Goal: Information Seeking & Learning: Learn about a topic

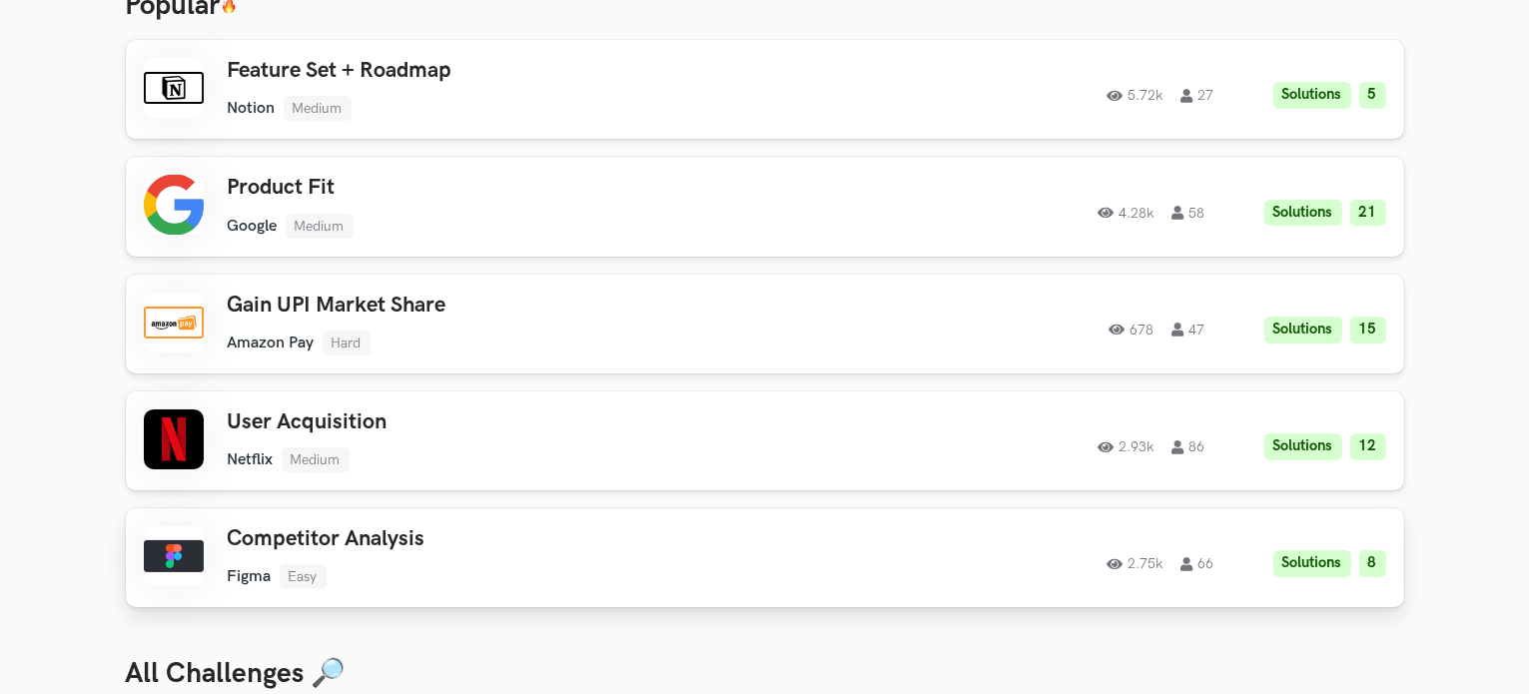
scroll to position [200, 0]
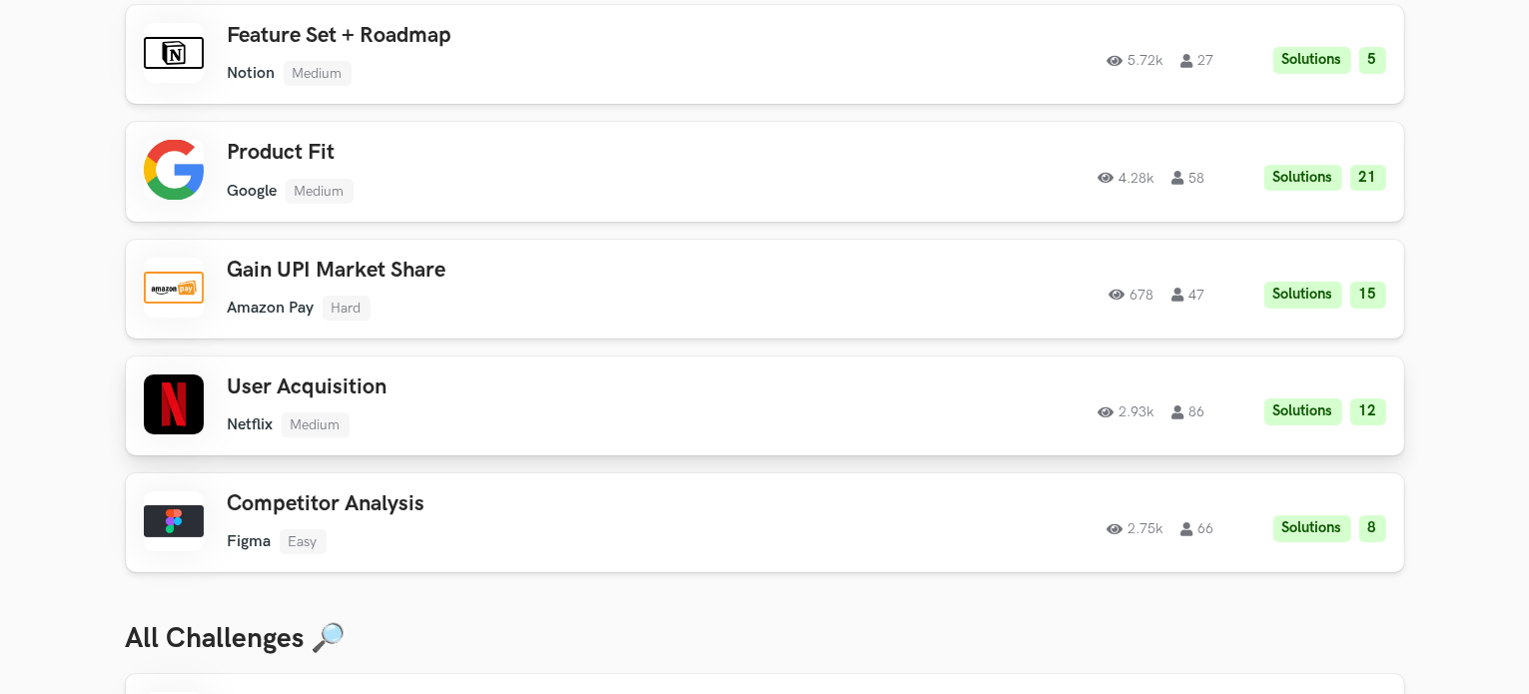
click at [260, 399] on h3 "User Acquisition" at bounding box center [511, 387] width 567 height 26
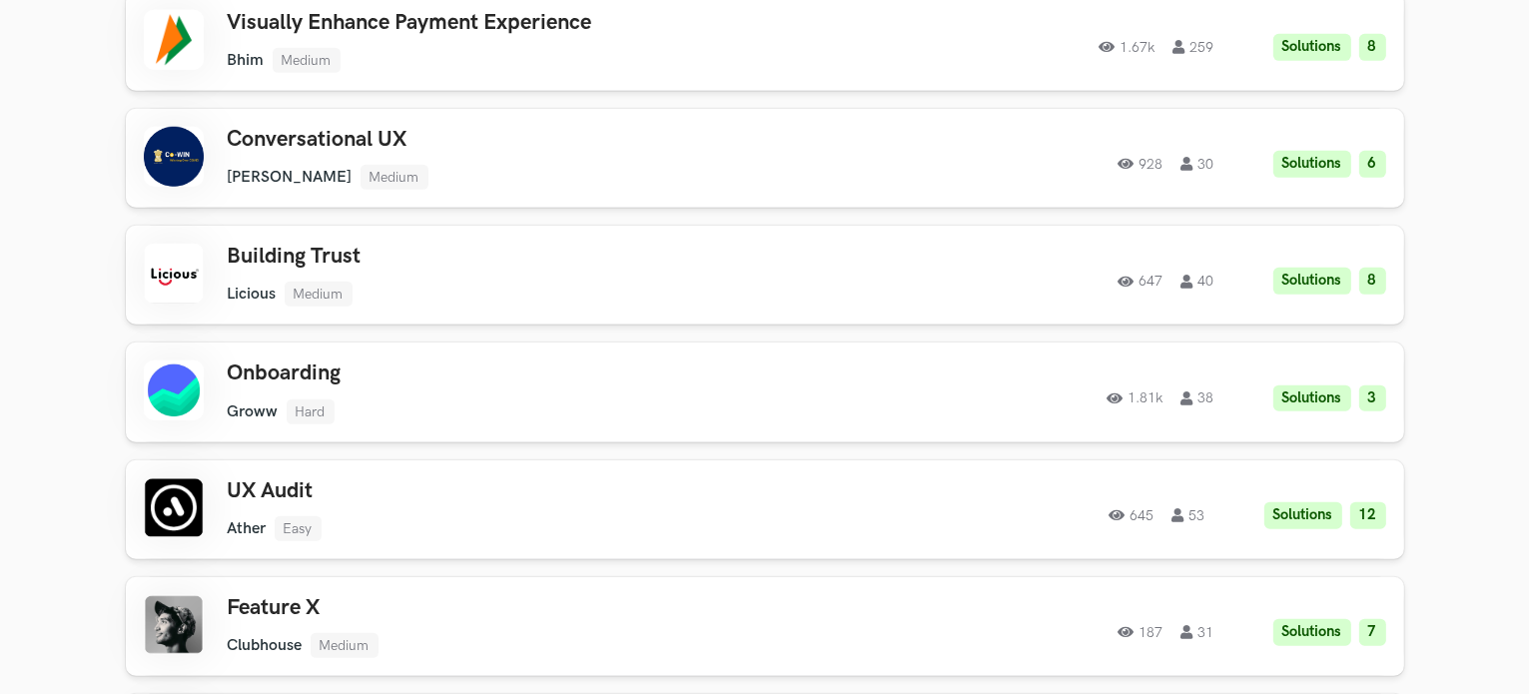
scroll to position [1598, 0]
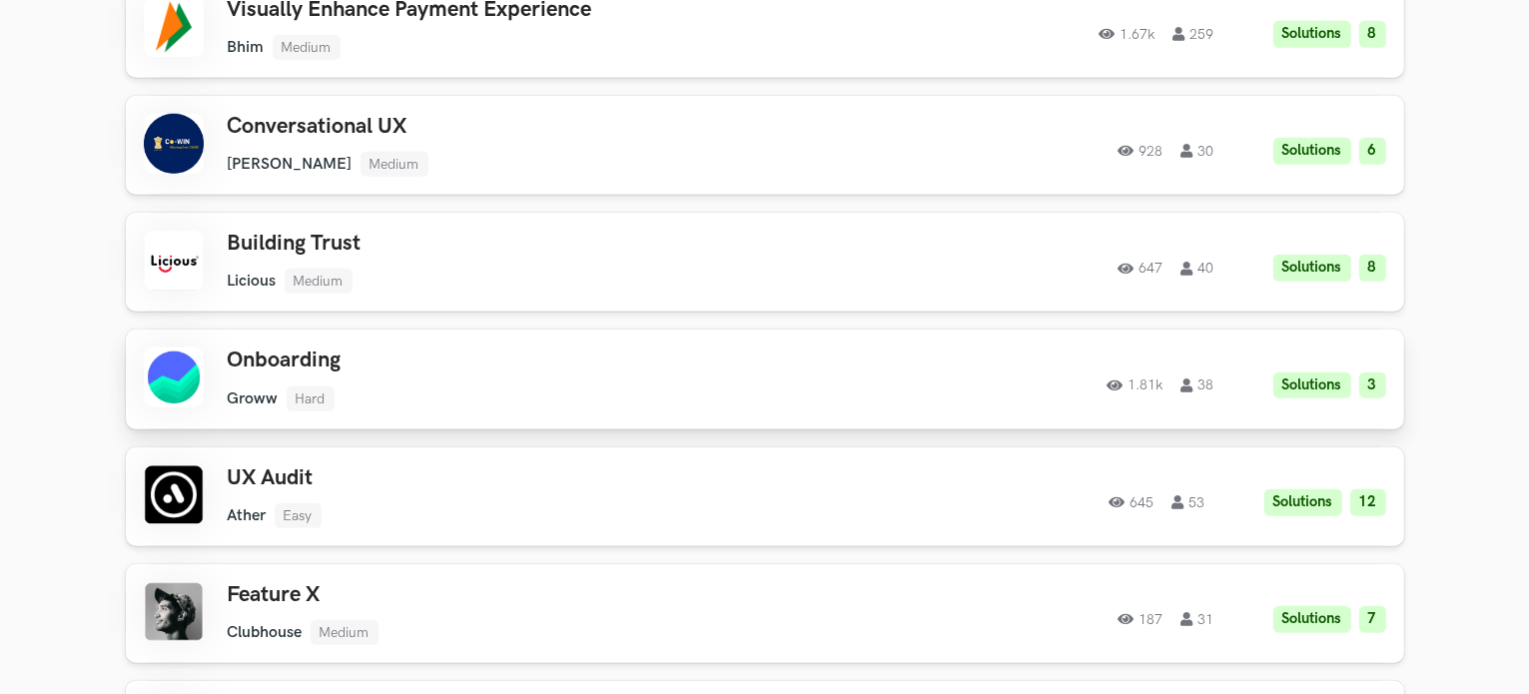
click at [246, 363] on h3 "Onboarding" at bounding box center [511, 361] width 567 height 26
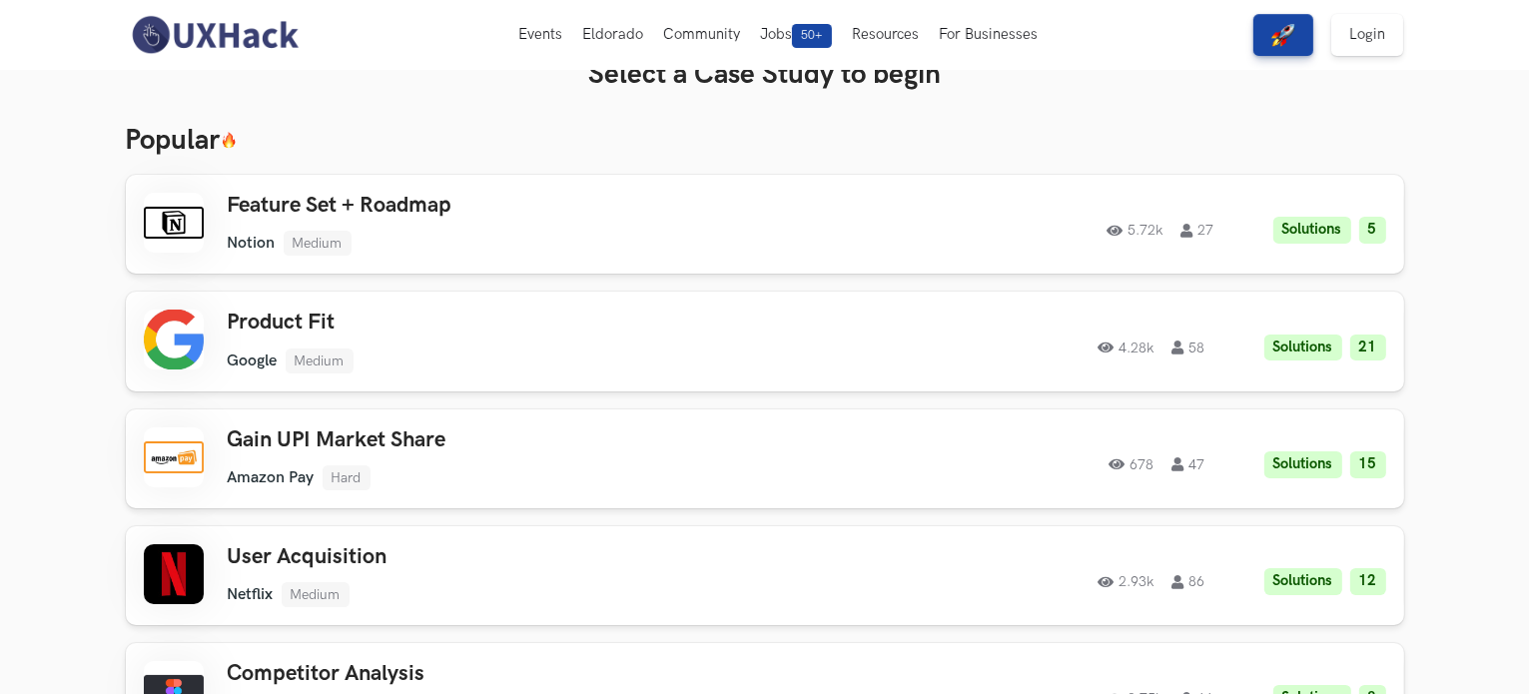
scroll to position [0, 0]
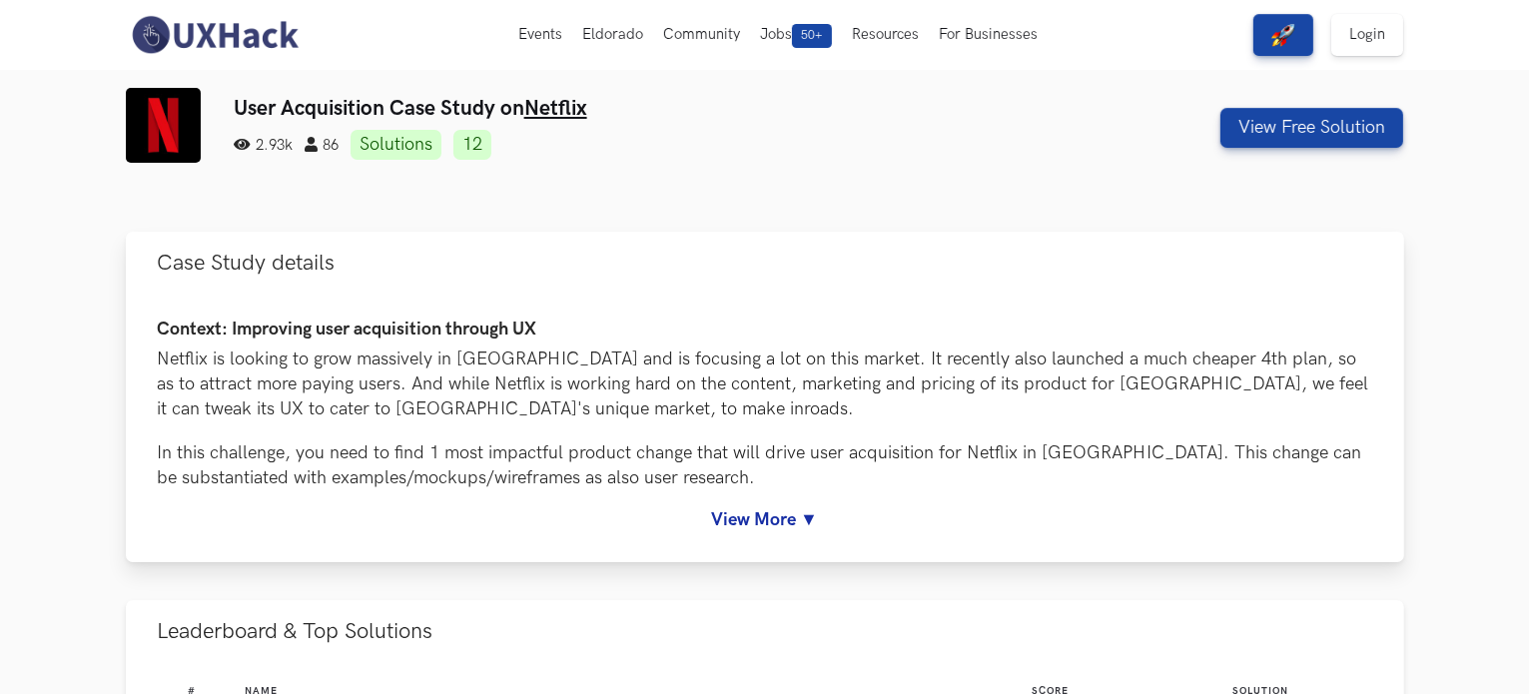
click at [769, 523] on link "View More ▼" at bounding box center [765, 519] width 1214 height 21
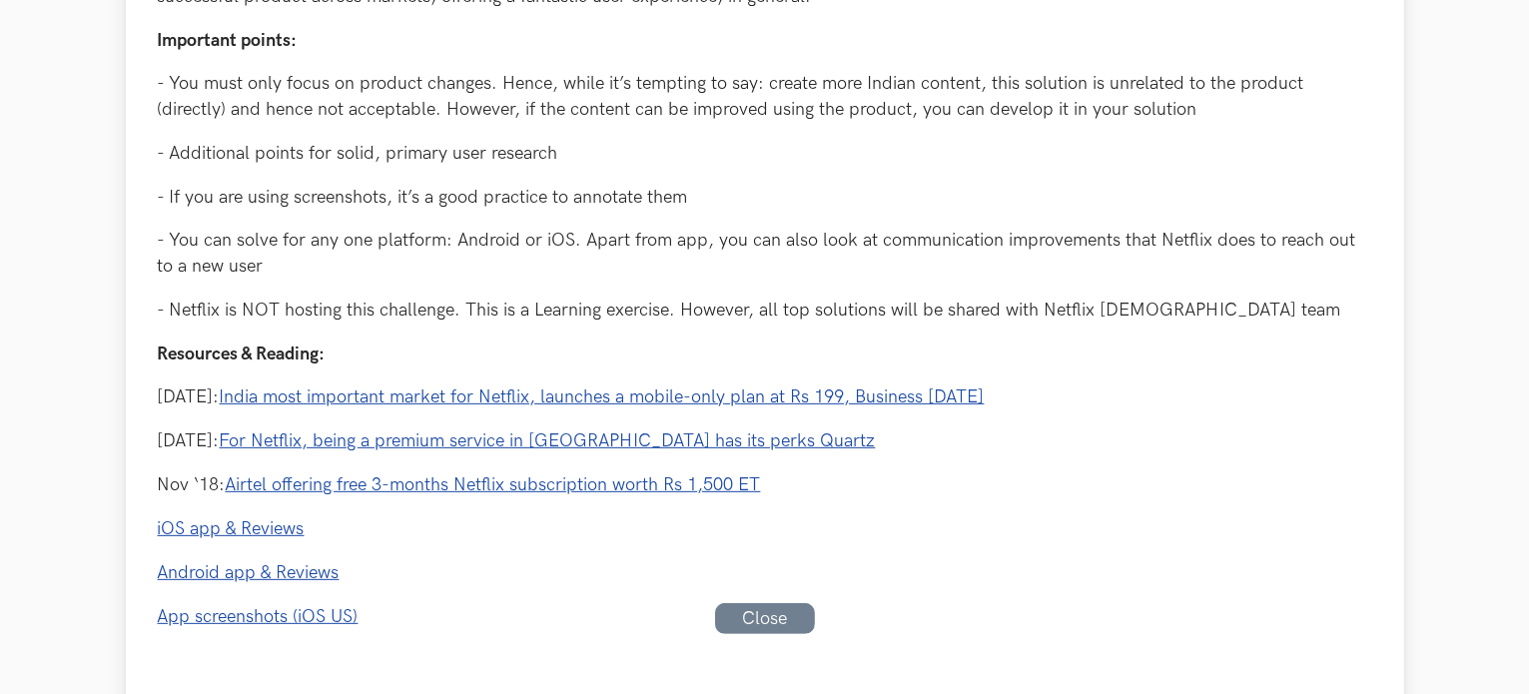
scroll to position [899, 0]
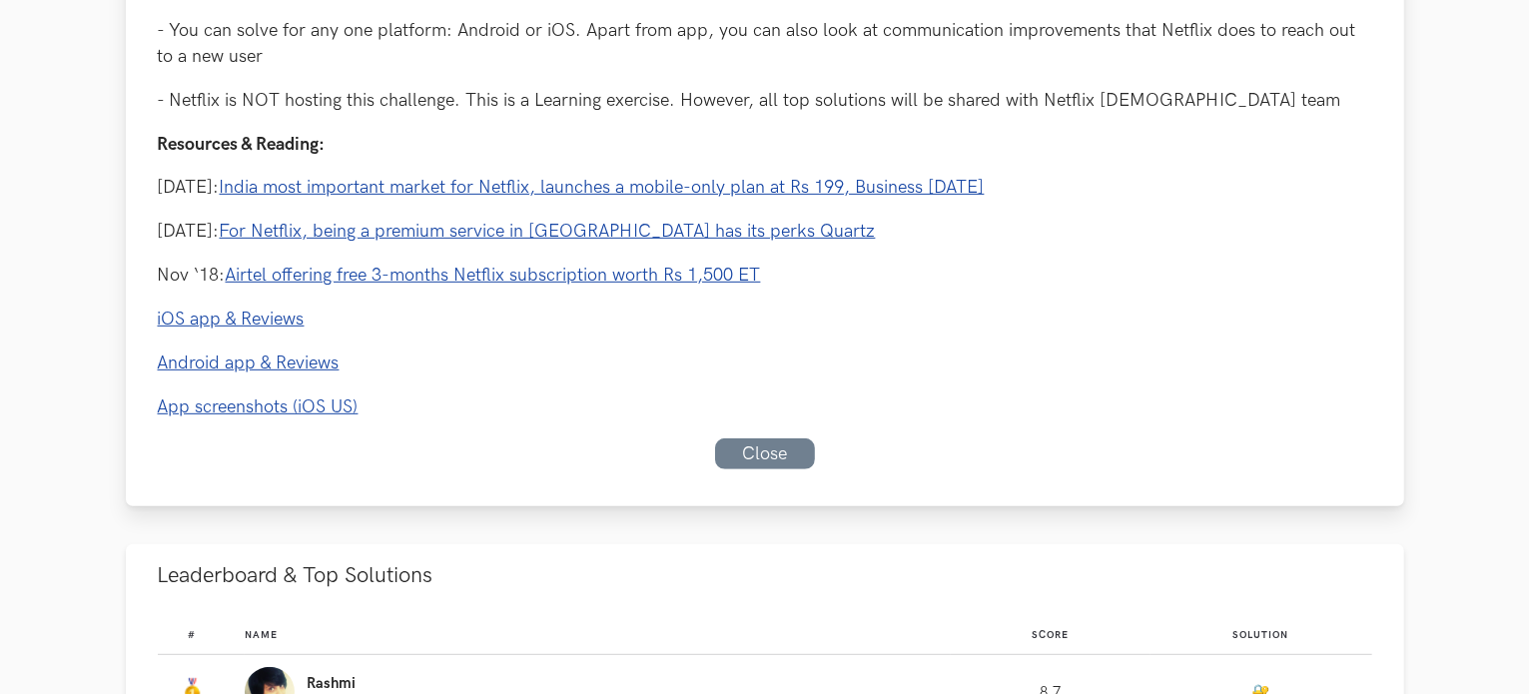
drag, startPoint x: 668, startPoint y: 328, endPoint x: 643, endPoint y: 307, distance: 32.6
click at [643, 307] on p "iOS app & Reviews" at bounding box center [765, 319] width 1214 height 25
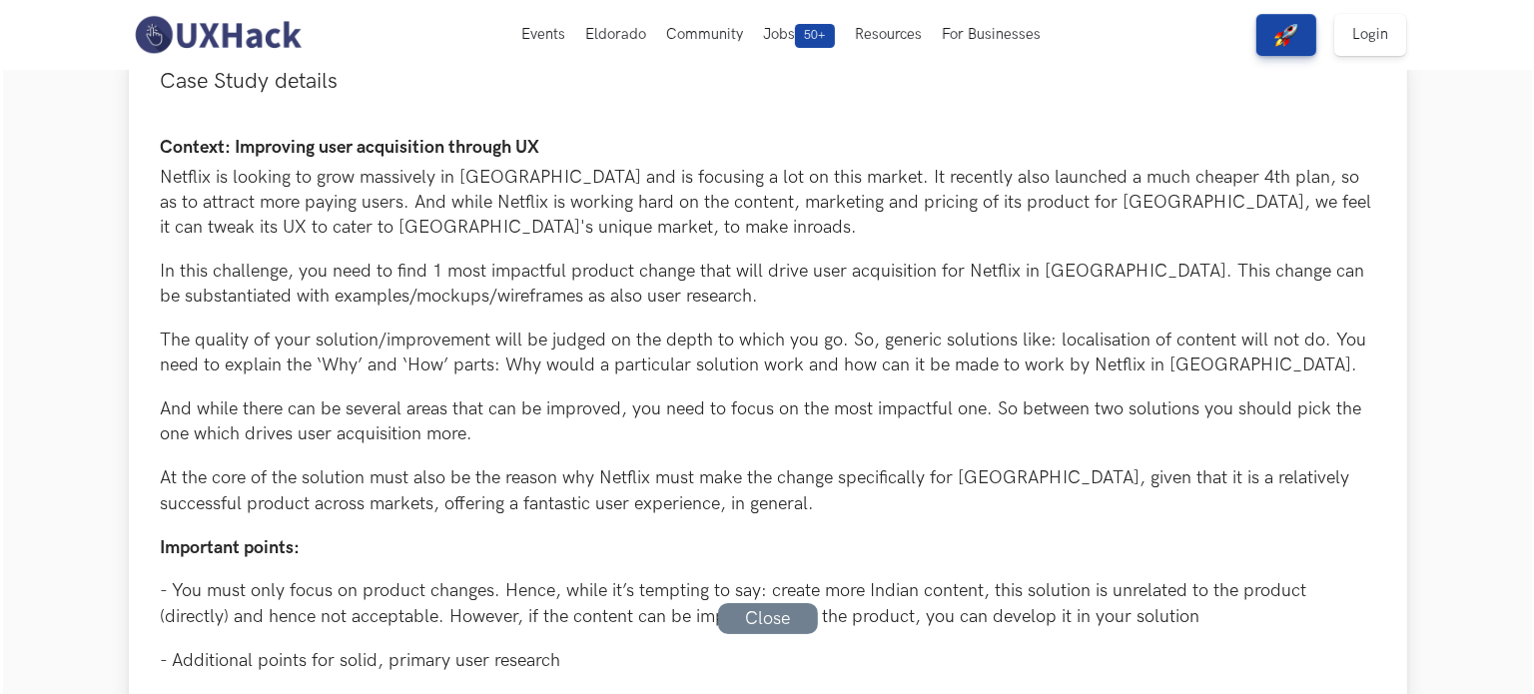
scroll to position [0, 0]
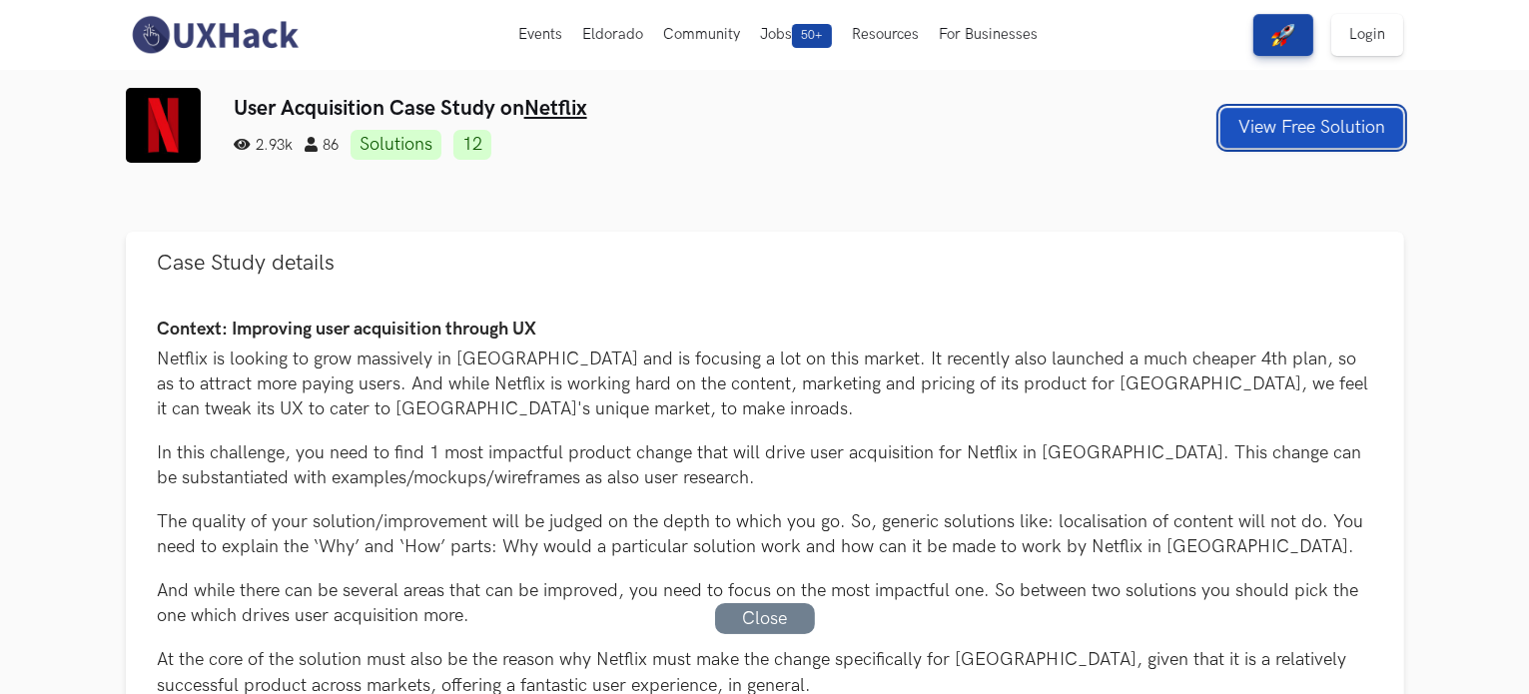
click at [1286, 130] on button "View Free Solution" at bounding box center [1311, 128] width 183 height 40
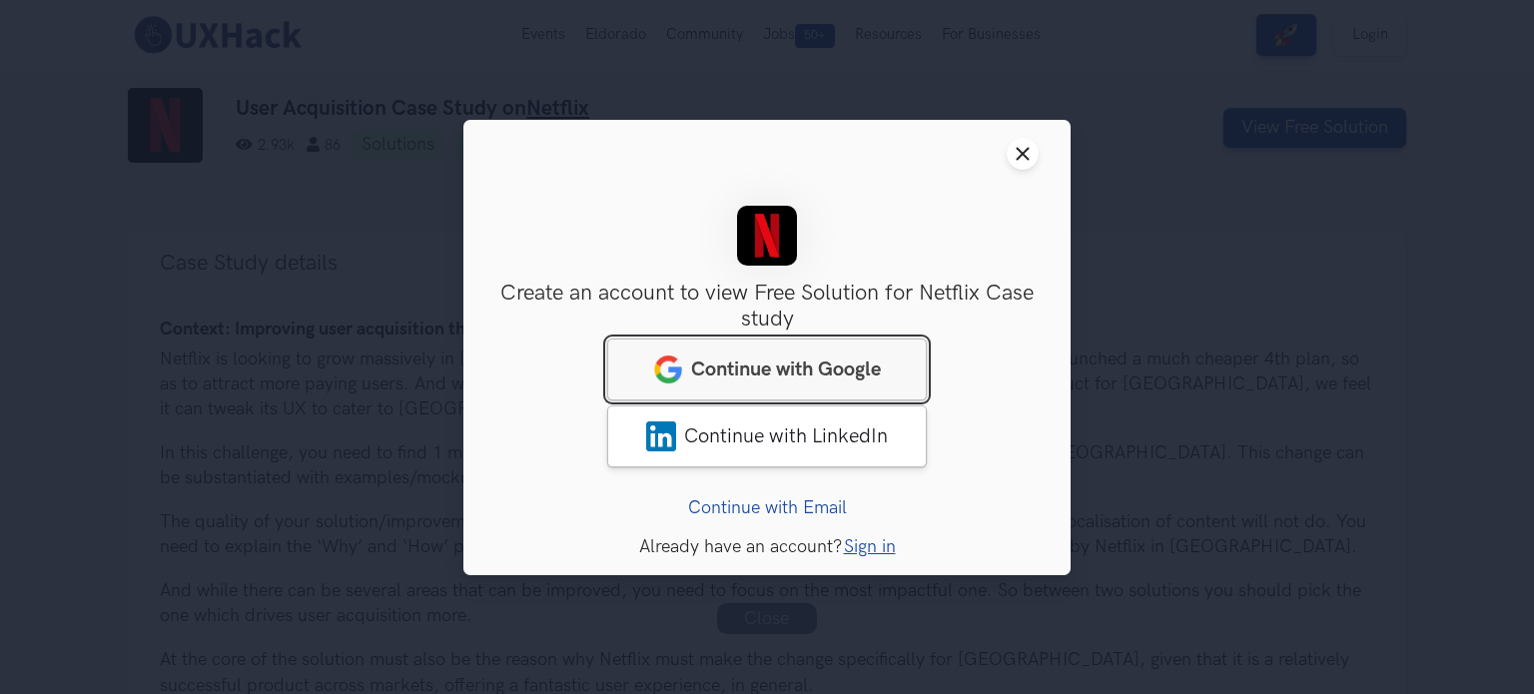
click at [899, 364] on link "Continue with Google" at bounding box center [767, 369] width 320 height 62
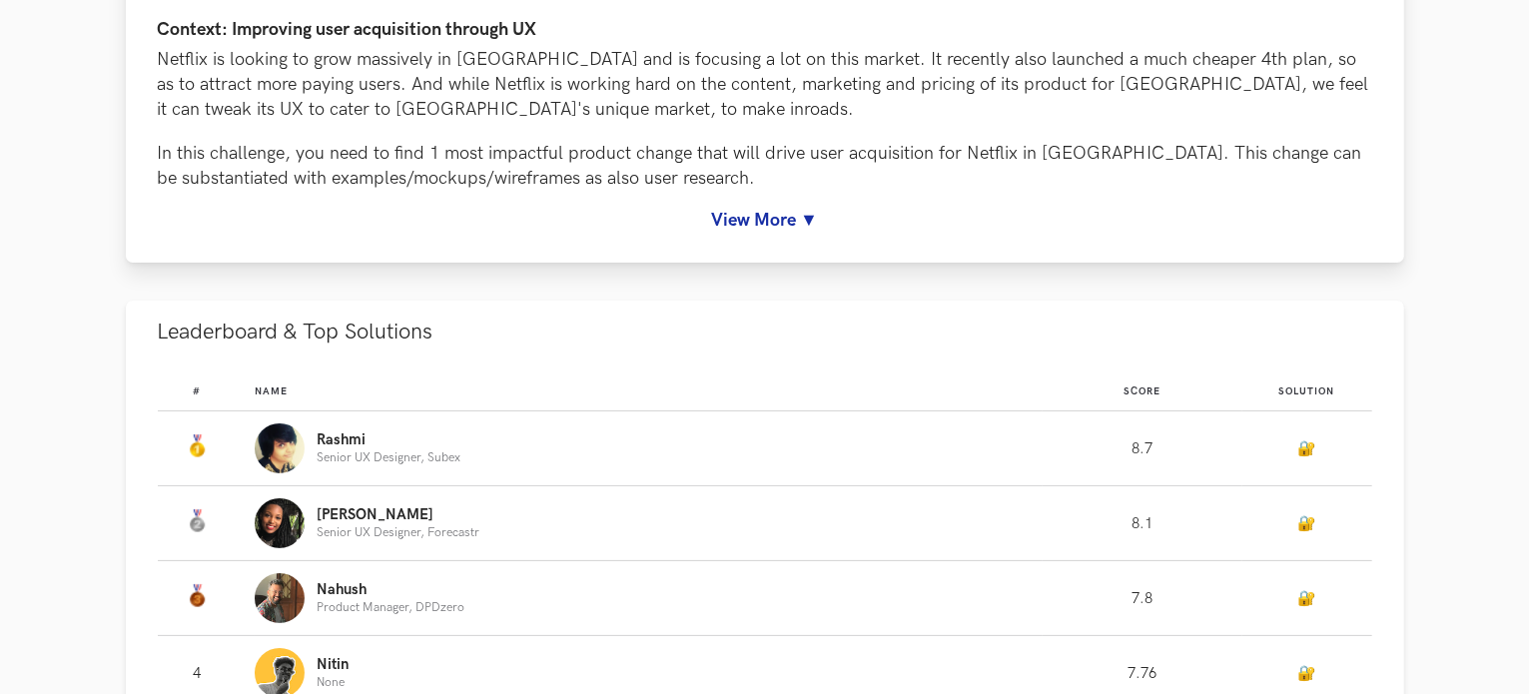
click at [1288, 128] on li "Case Study details Context: Improving user acquisition through UX Netflix is lo…" at bounding box center [765, 97] width 1278 height 331
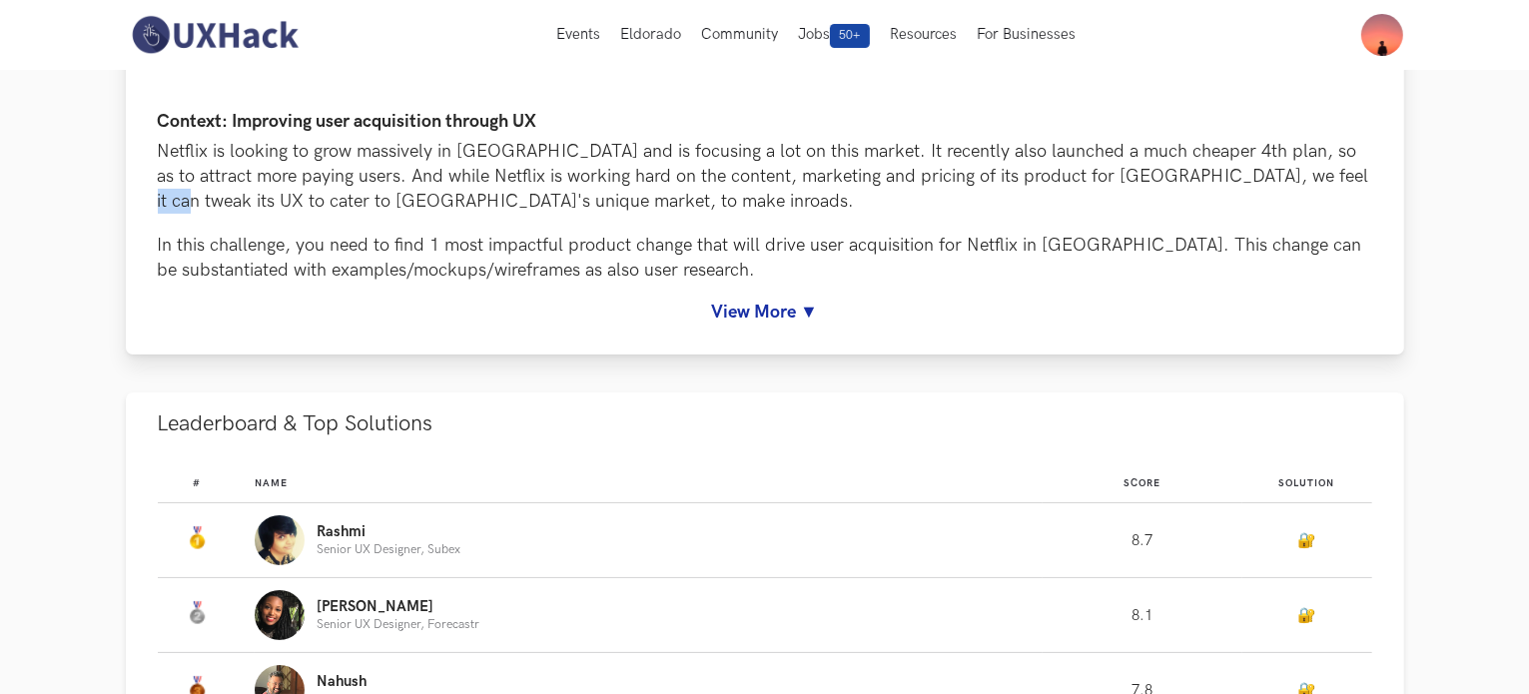
scroll to position [20, 0]
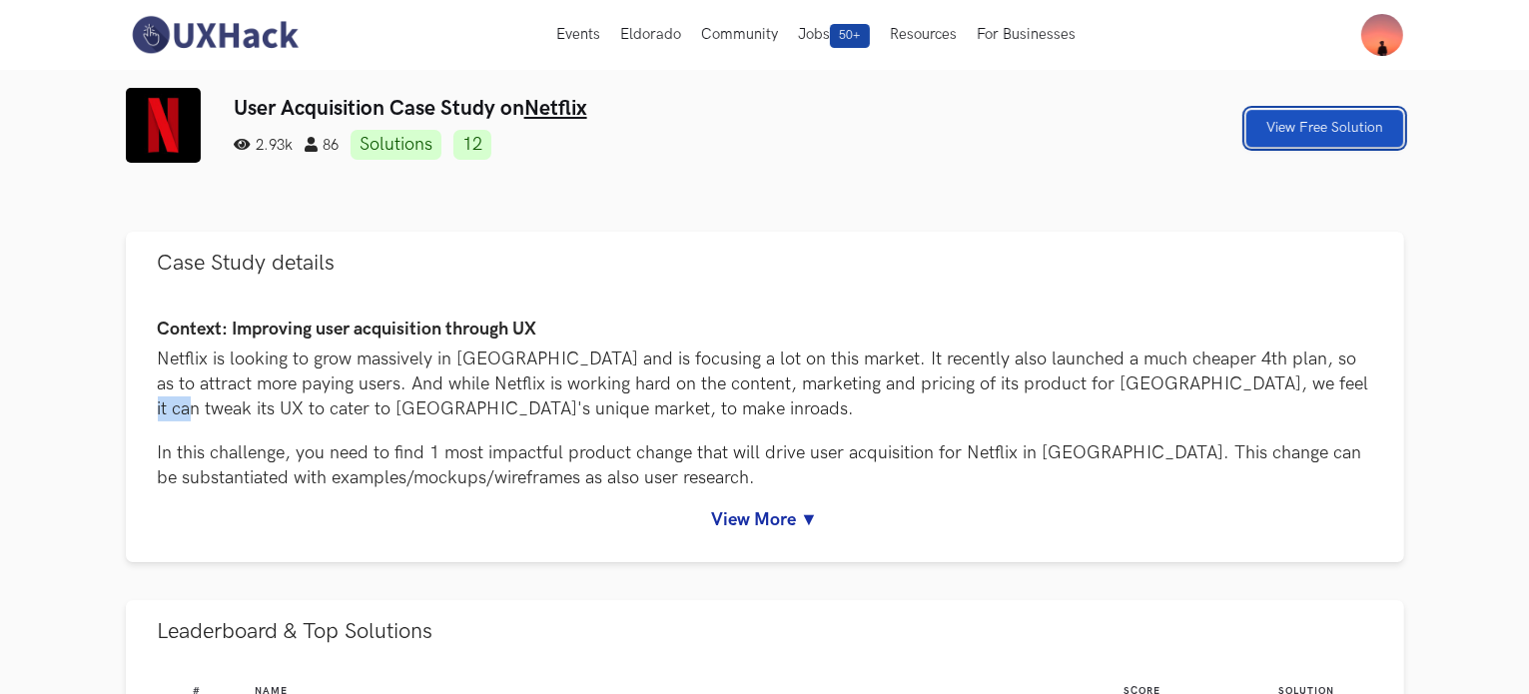
click at [1288, 128] on link "View Free Solution" at bounding box center [1324, 128] width 157 height 37
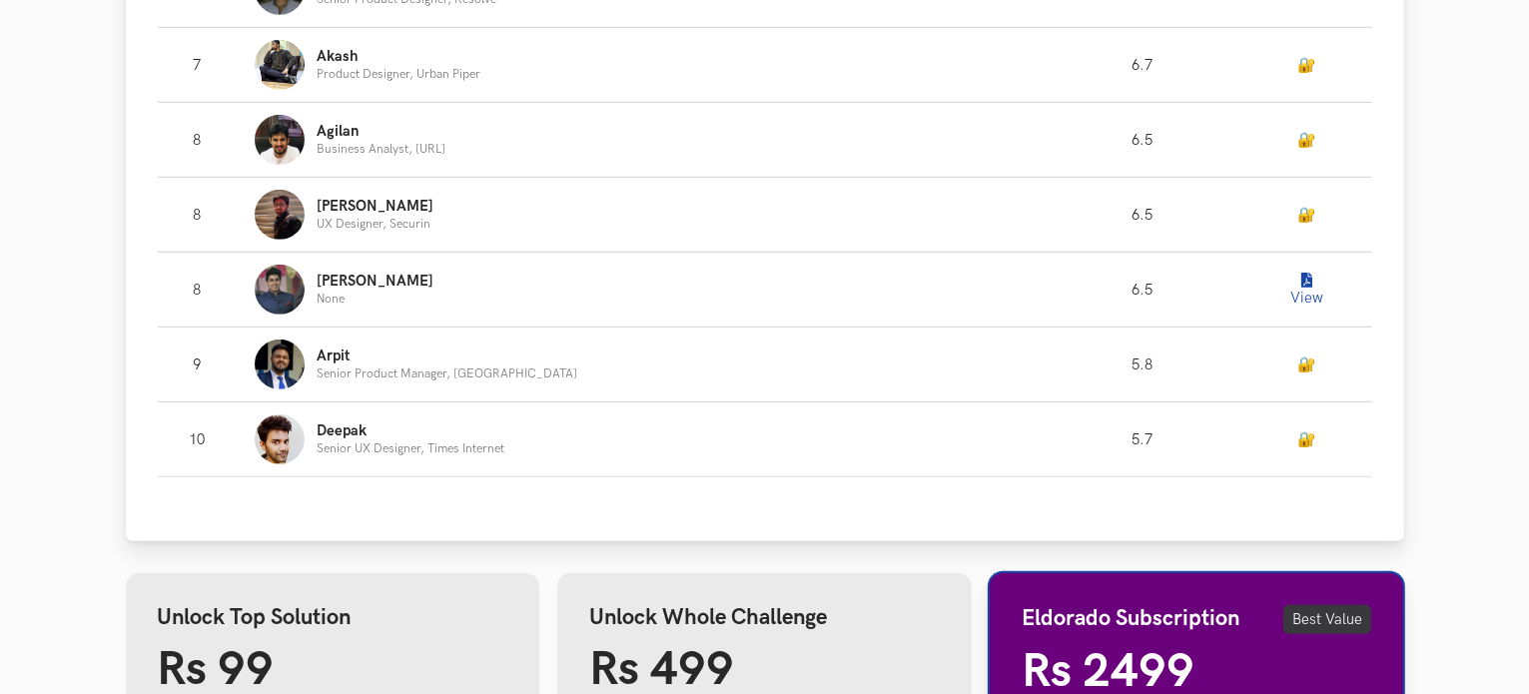
scroll to position [1568, 0]
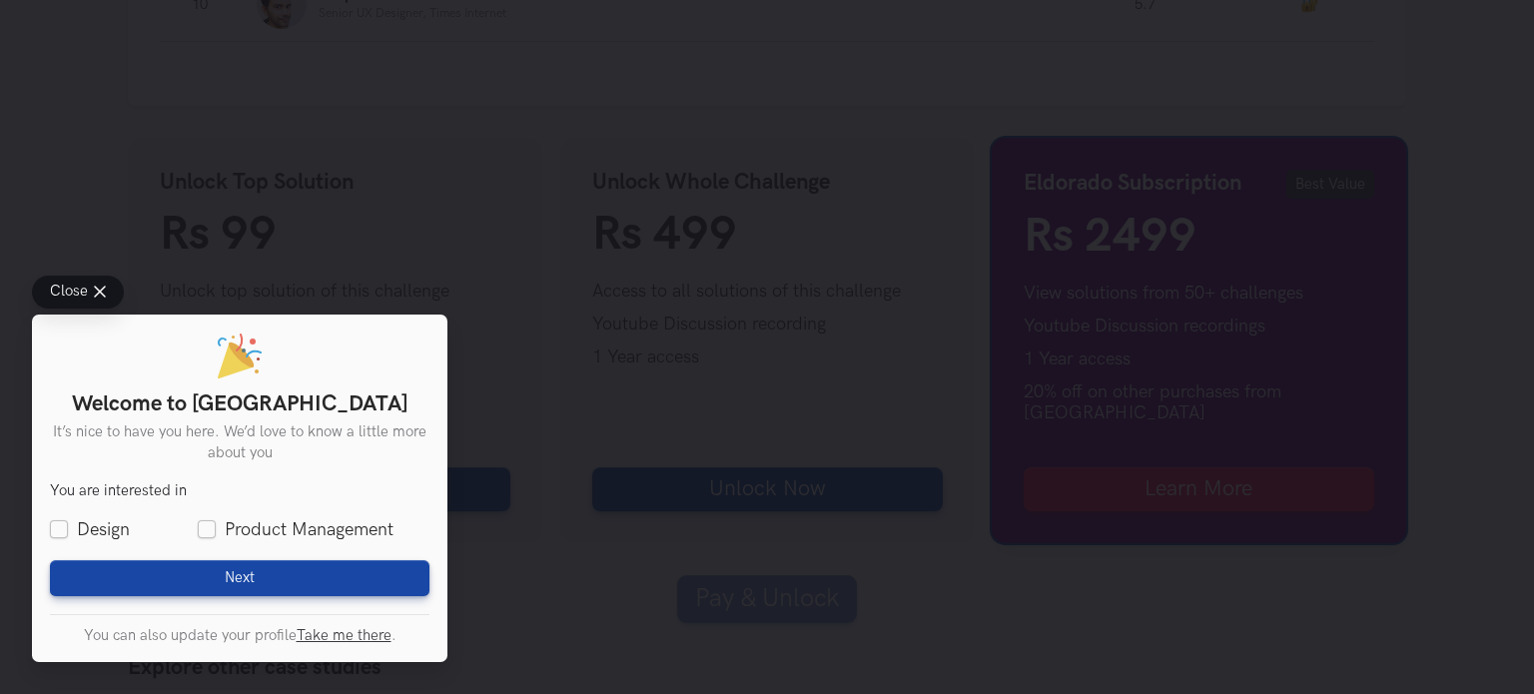
click at [80, 293] on span "Close" at bounding box center [69, 292] width 38 height 15
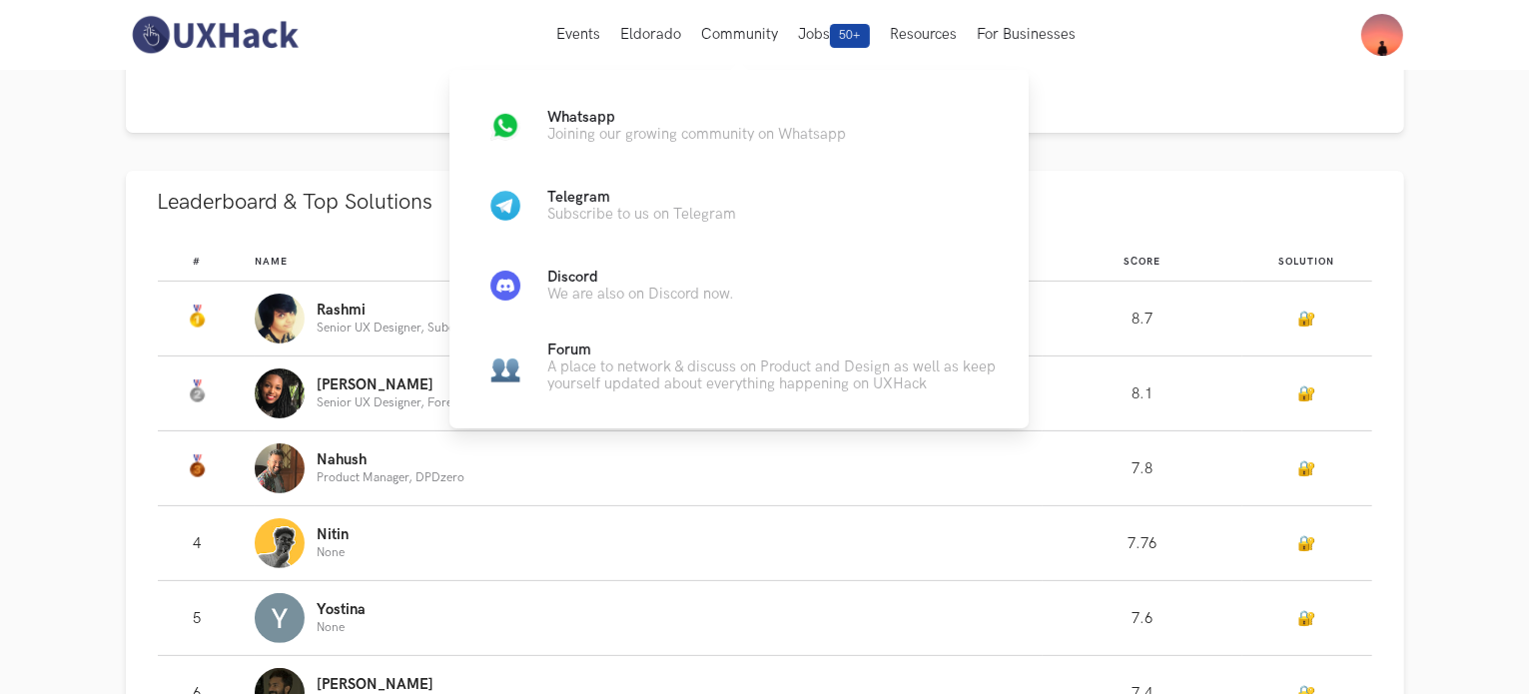
scroll to position [969, 0]
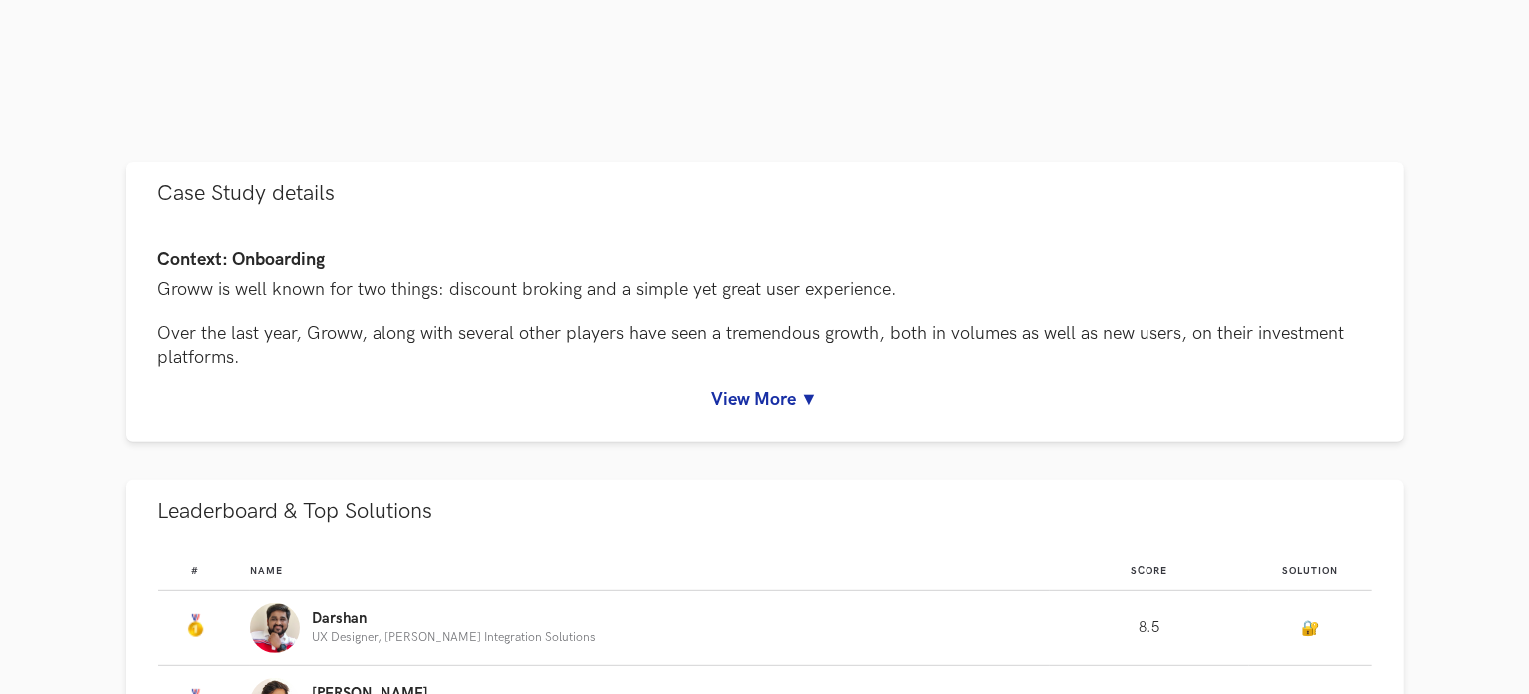
scroll to position [799, 0]
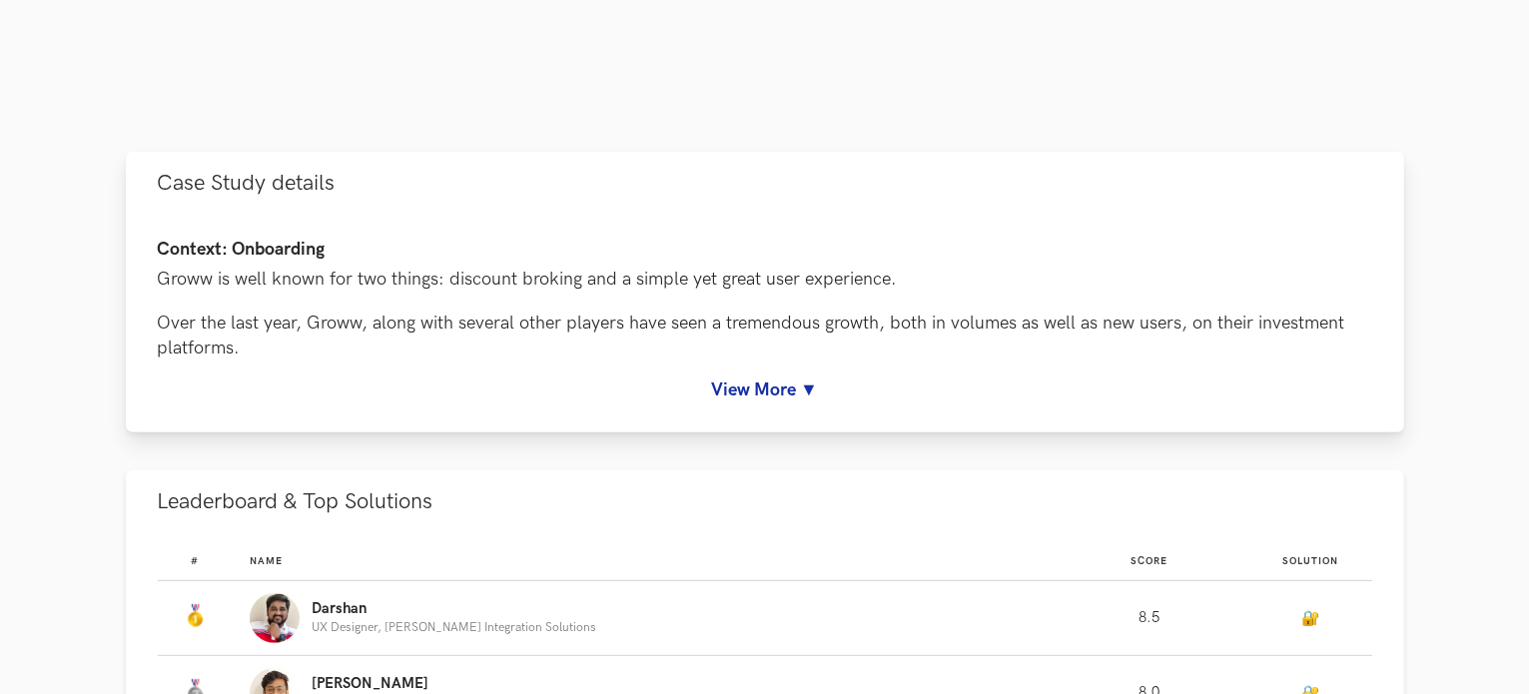
click at [774, 387] on link "View More ▼" at bounding box center [765, 389] width 1214 height 21
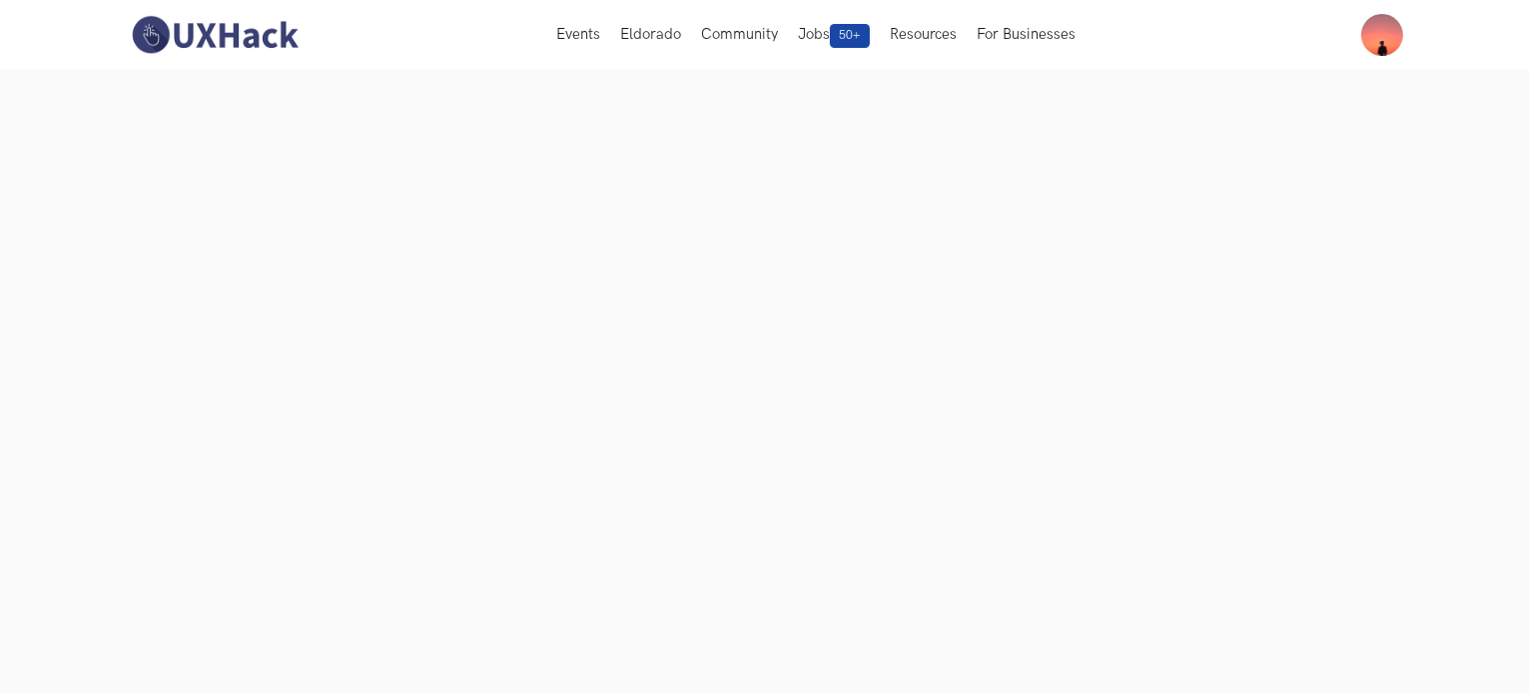
scroll to position [0, 0]
